Goal: Information Seeking & Learning: Find contact information

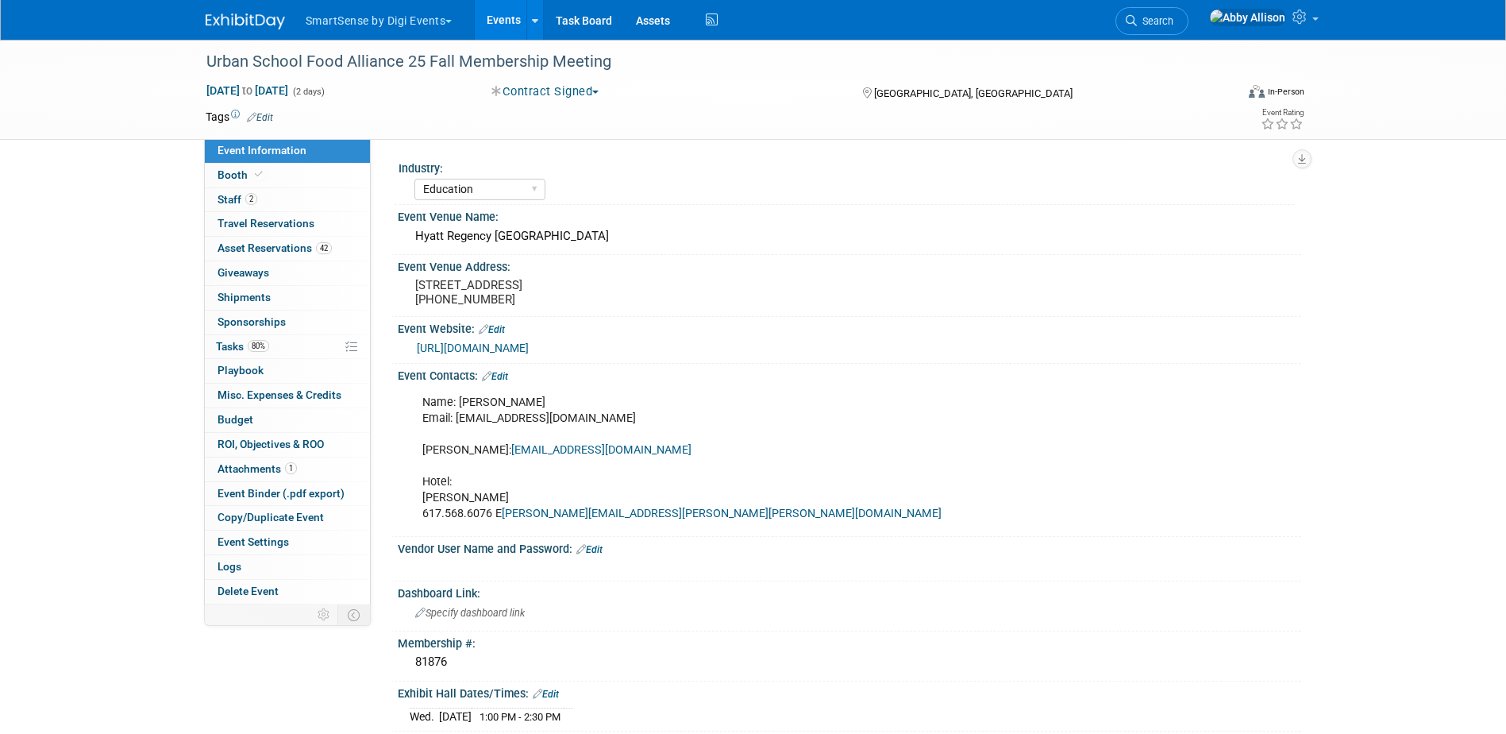
select select "Education"
click at [1187, 30] on link "Search" at bounding box center [1152, 21] width 73 height 28
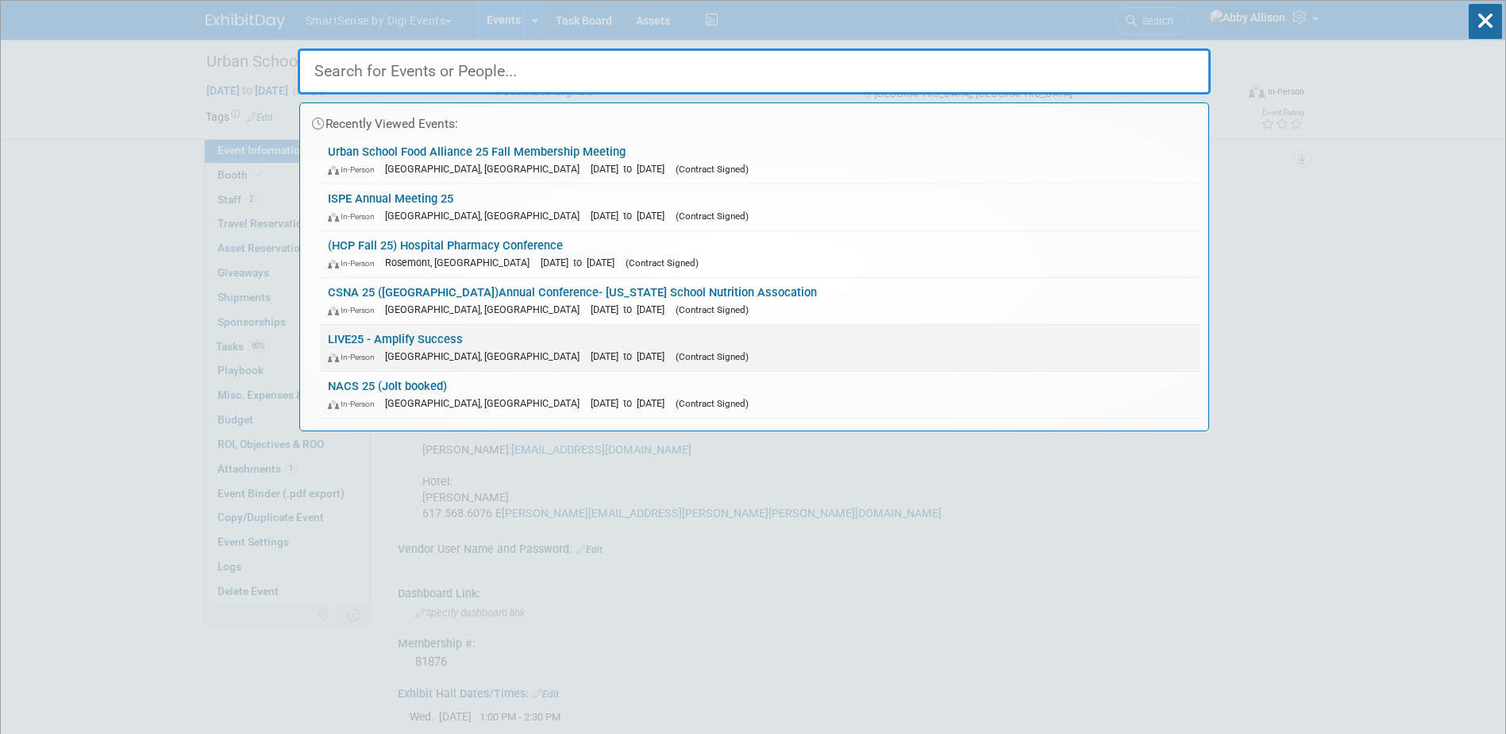
click at [371, 332] on link "LIVE25 - Amplify Success In-Person Nashville, TN Oct 21, 2025 to Oct 24, 2025 (…" at bounding box center [760, 348] width 881 height 46
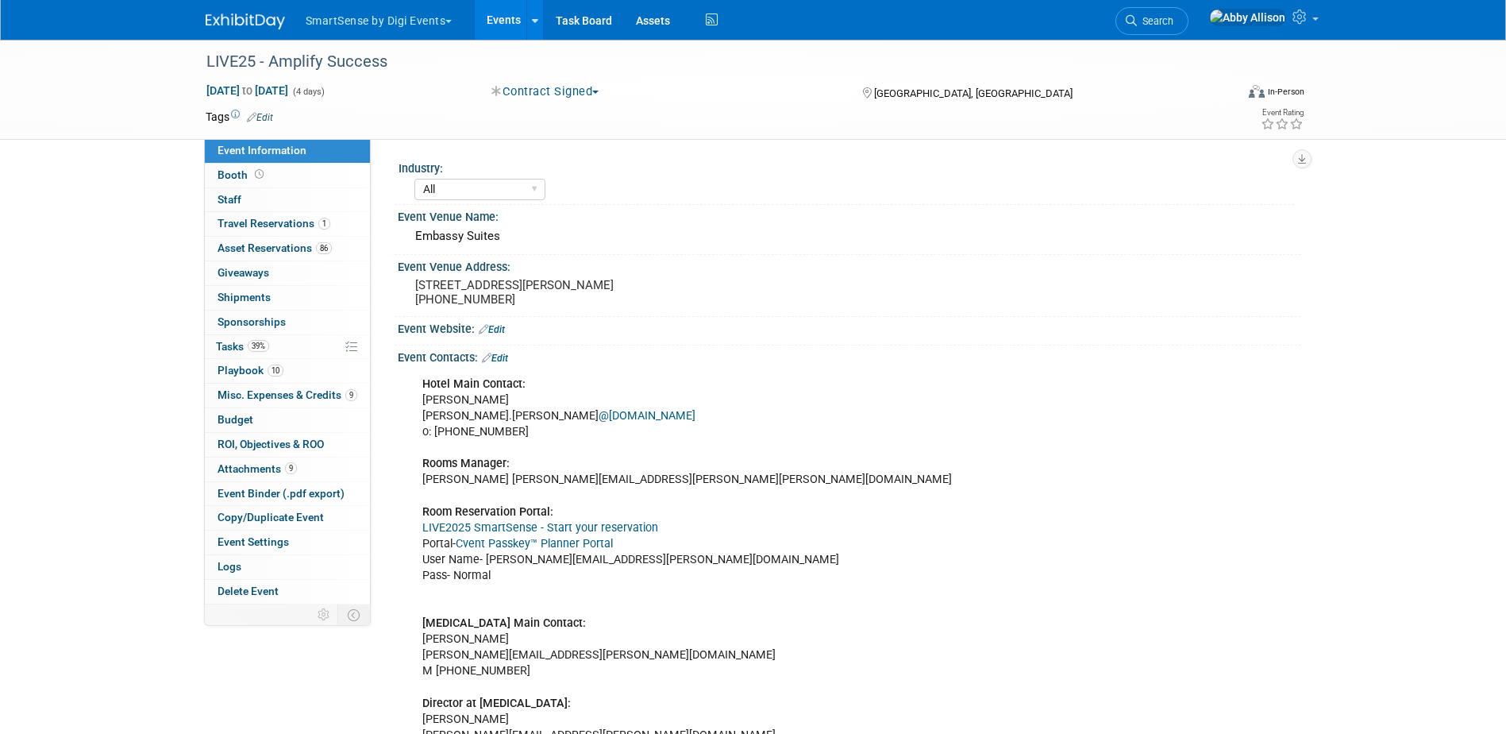
select select "All"
click at [269, 241] on span "Asset Reservations 86" at bounding box center [275, 247] width 114 height 13
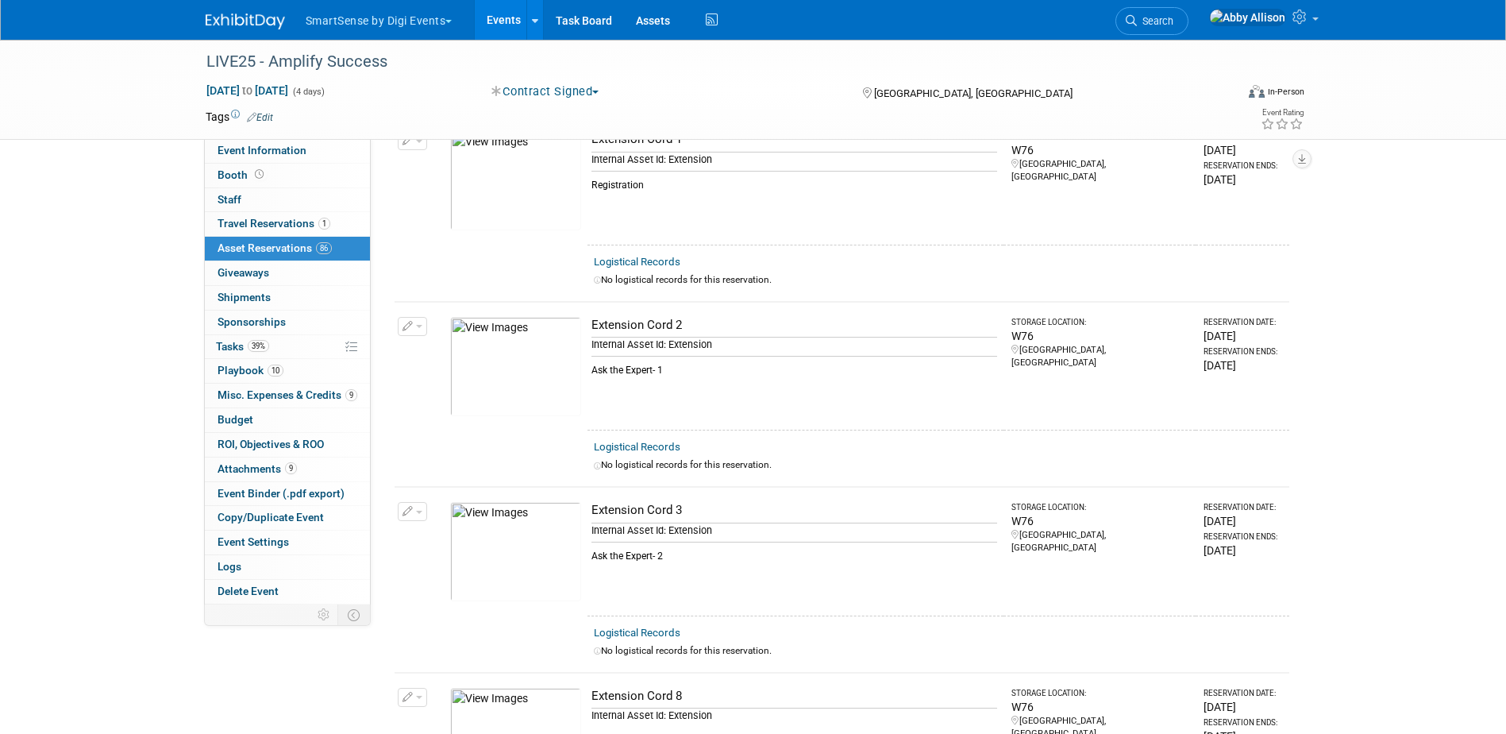
scroll to position [2123, 0]
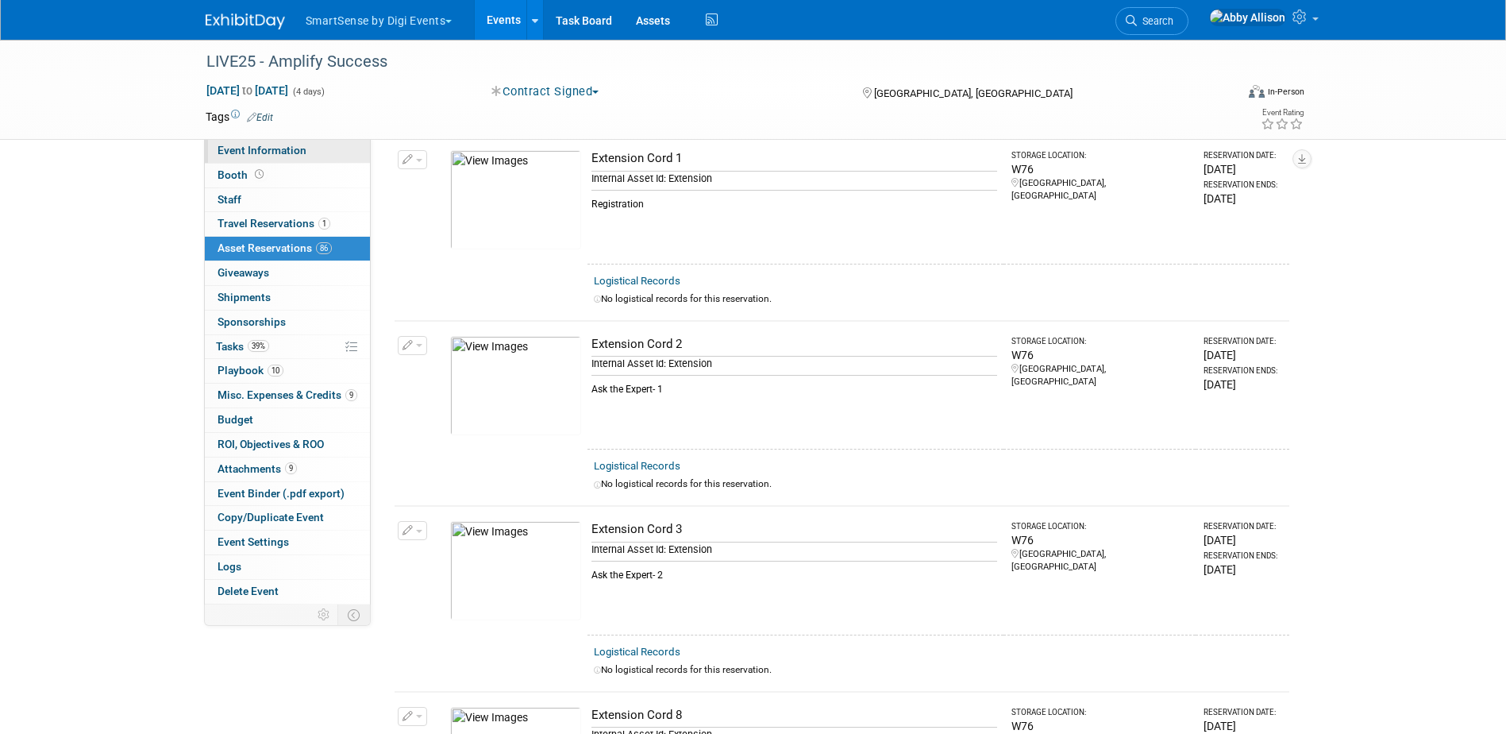
click at [250, 148] on span "Event Information" at bounding box center [262, 150] width 89 height 13
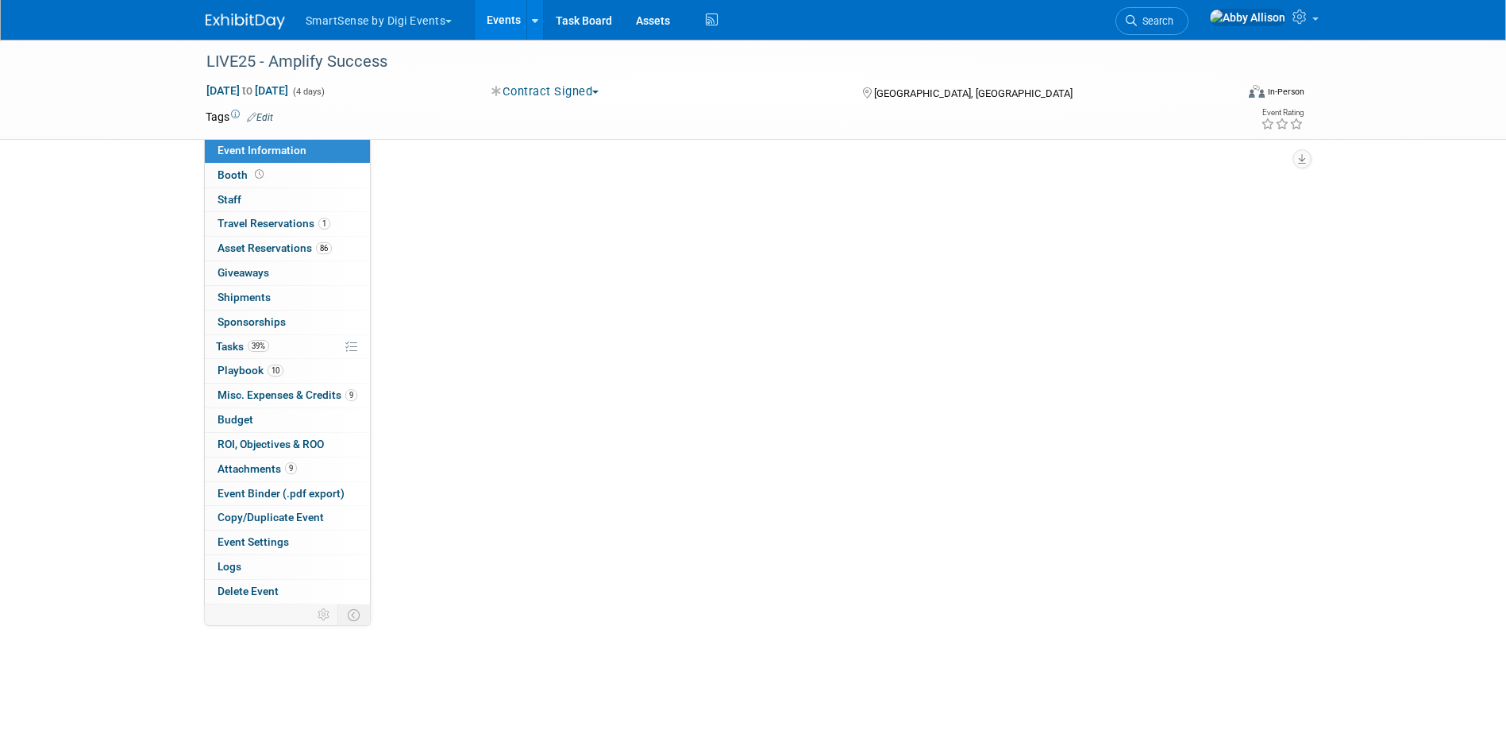
scroll to position [0, 0]
select select "All"
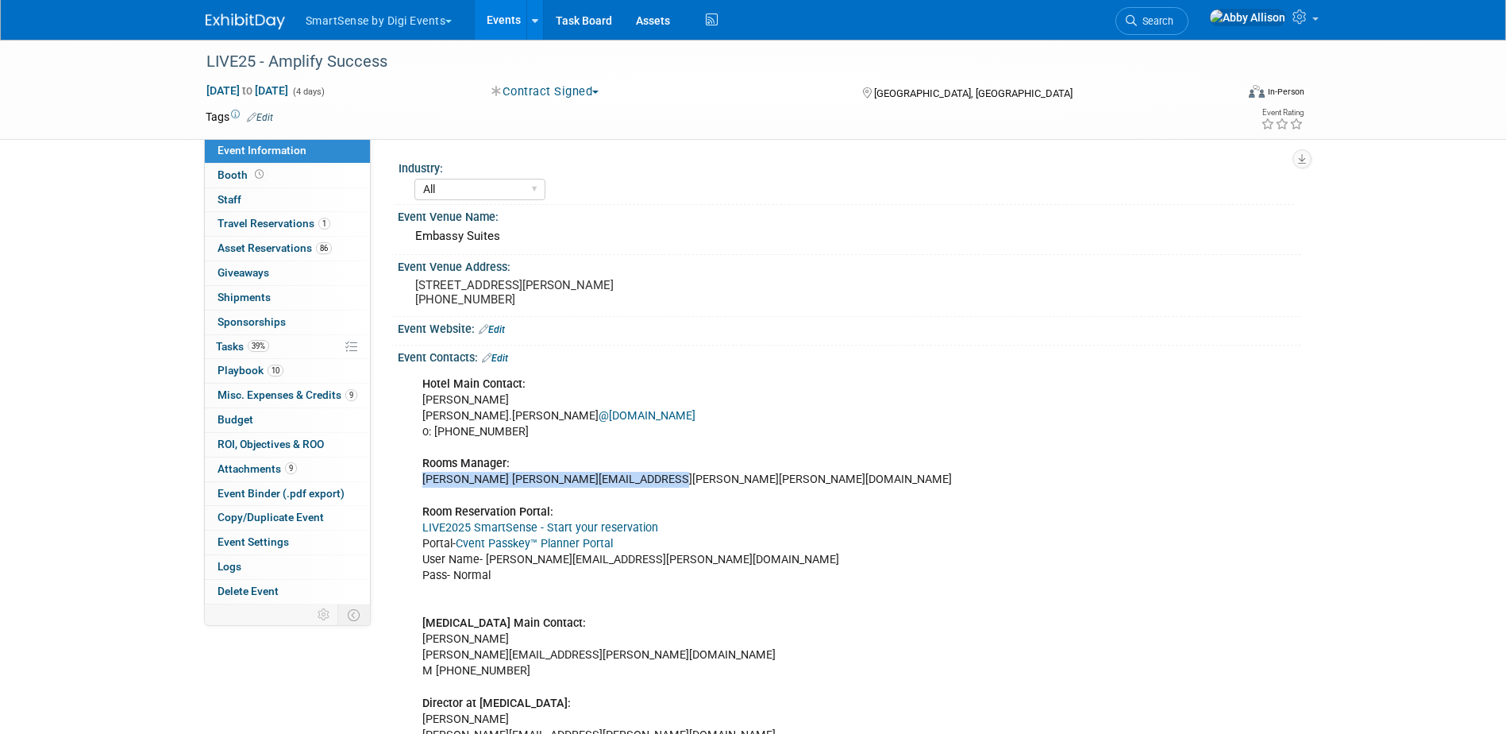
drag, startPoint x: 662, startPoint y: 480, endPoint x: 414, endPoint y: 480, distance: 247.8
drag, startPoint x: 657, startPoint y: 477, endPoint x: 421, endPoint y: 482, distance: 235.9
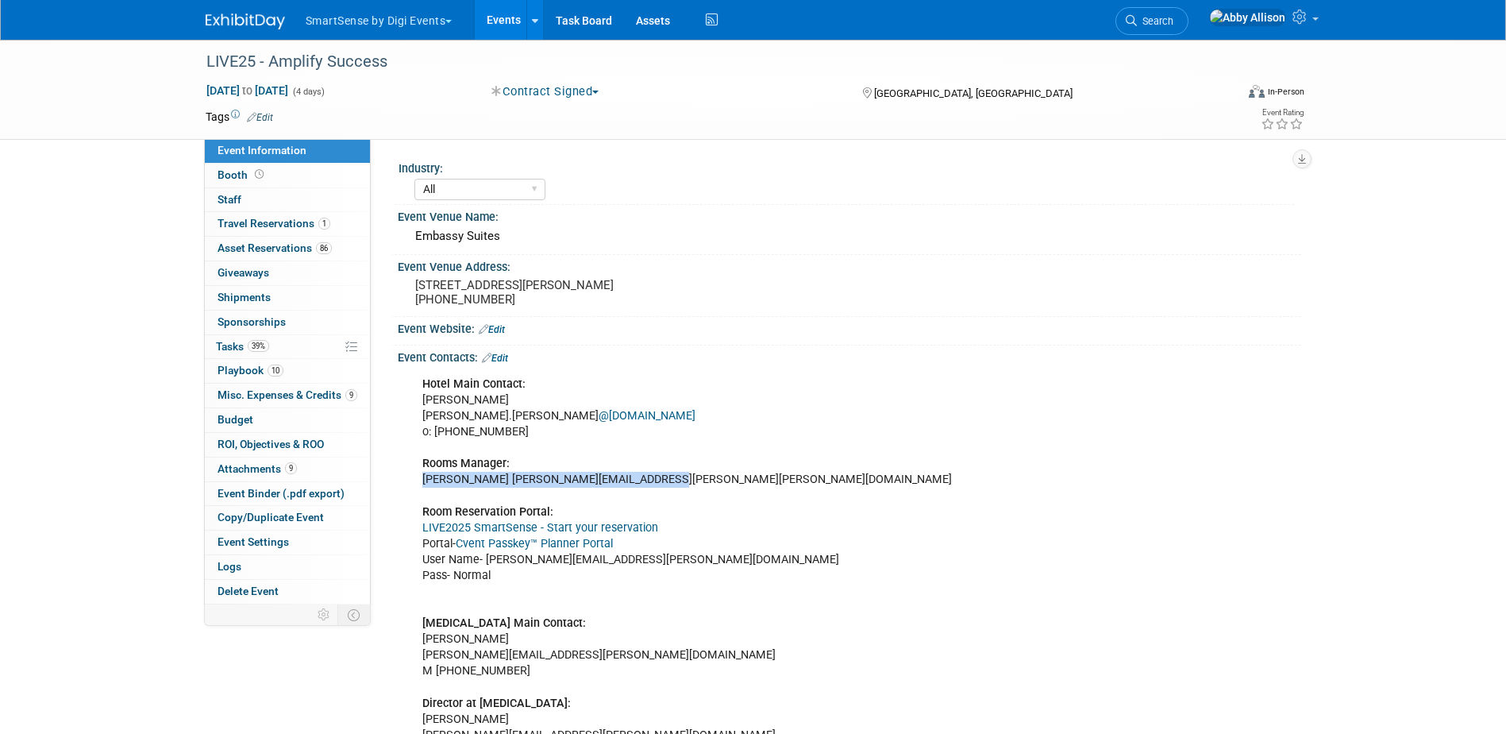
copy div "[PERSON_NAME] [PERSON_NAME][EMAIL_ADDRESS][PERSON_NAME][PERSON_NAME][DOMAIN_NAM…"
